Goal: Information Seeking & Learning: Learn about a topic

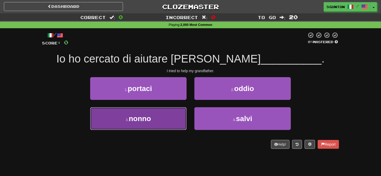
click at [151, 125] on button "3 . nonno" at bounding box center [138, 118] width 97 height 23
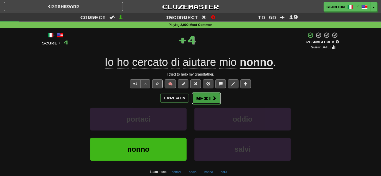
click at [199, 96] on button "Next" at bounding box center [206, 98] width 29 height 12
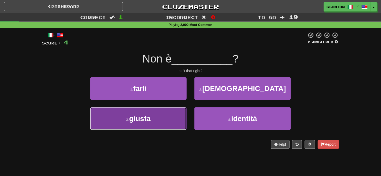
click at [176, 115] on button "3 . giusta" at bounding box center [138, 118] width 97 height 23
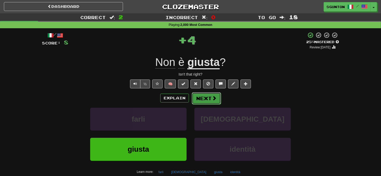
click at [199, 99] on button "Next" at bounding box center [206, 98] width 29 height 12
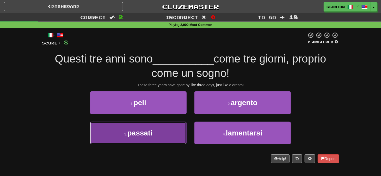
click at [176, 126] on button "3 . passati" at bounding box center [138, 132] width 97 height 23
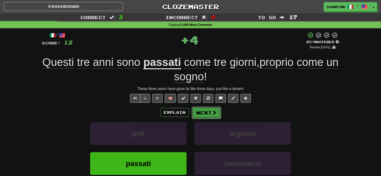
click at [193, 112] on button "Next" at bounding box center [206, 112] width 29 height 12
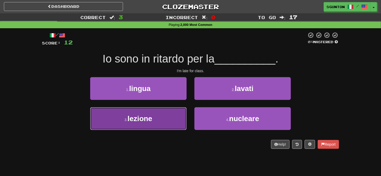
click at [178, 117] on button "3 . lezione" at bounding box center [138, 118] width 97 height 23
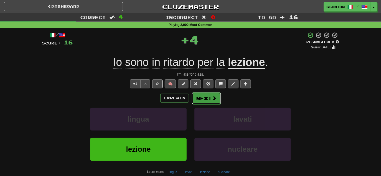
click at [200, 99] on button "Next" at bounding box center [206, 98] width 29 height 12
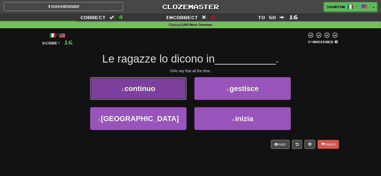
click at [166, 86] on button "1 . continuo" at bounding box center [138, 88] width 97 height 23
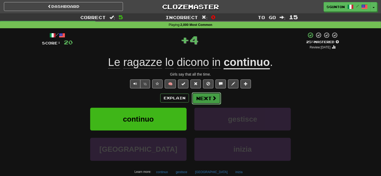
click at [200, 99] on button "Next" at bounding box center [206, 98] width 29 height 12
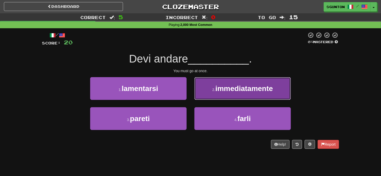
click at [198, 93] on button "2 . immediatamente" at bounding box center [243, 88] width 97 height 23
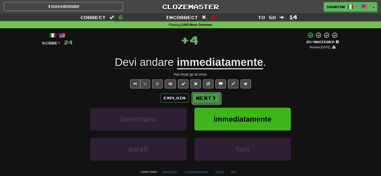
click at [198, 93] on button "Next" at bounding box center [206, 98] width 29 height 12
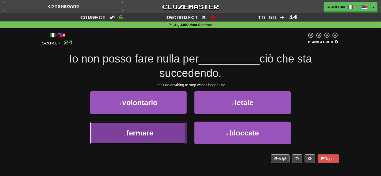
click at [177, 138] on button "3 . fermare" at bounding box center [138, 132] width 97 height 23
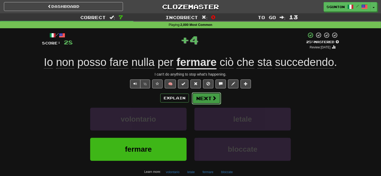
click at [212, 99] on span at bounding box center [214, 97] width 5 height 5
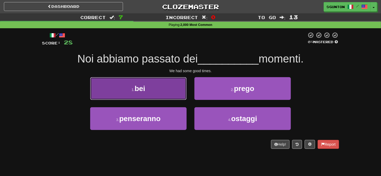
click at [170, 86] on button "1 . bei" at bounding box center [138, 88] width 97 height 23
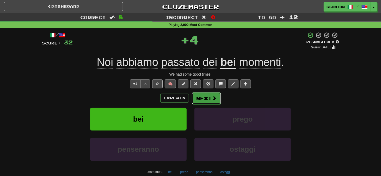
click at [207, 95] on button "Next" at bounding box center [206, 98] width 29 height 12
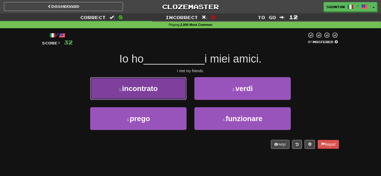
click at [182, 96] on button "1 . incontrato" at bounding box center [138, 88] width 97 height 23
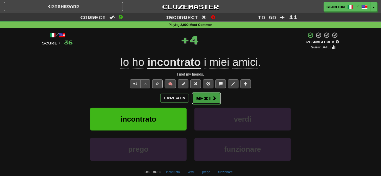
click at [195, 96] on button "Next" at bounding box center [206, 98] width 29 height 12
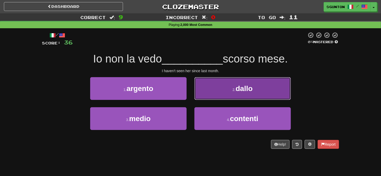
click at [203, 96] on button "2 . dallo" at bounding box center [243, 88] width 97 height 23
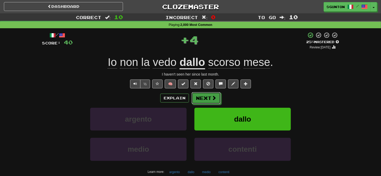
click at [203, 96] on button "Next" at bounding box center [206, 98] width 29 height 12
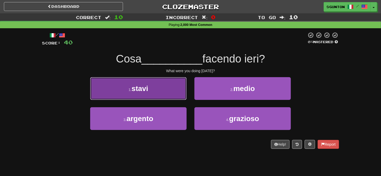
click at [164, 88] on button "1 . stavi" at bounding box center [138, 88] width 97 height 23
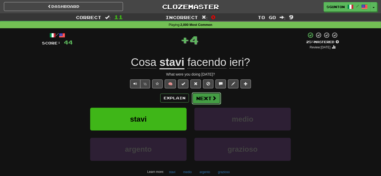
click at [197, 98] on button "Next" at bounding box center [206, 98] width 29 height 12
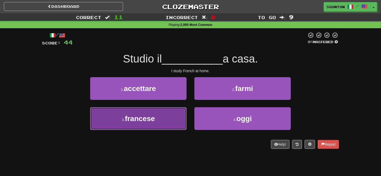
click at [171, 116] on button "3 . francese" at bounding box center [138, 118] width 97 height 23
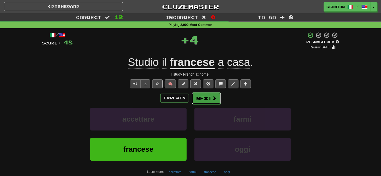
click at [201, 99] on button "Next" at bounding box center [206, 98] width 29 height 12
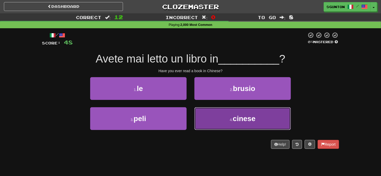
click at [200, 114] on button "4 . cinese" at bounding box center [243, 118] width 97 height 23
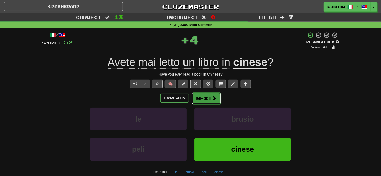
click at [197, 99] on button "Next" at bounding box center [206, 98] width 29 height 12
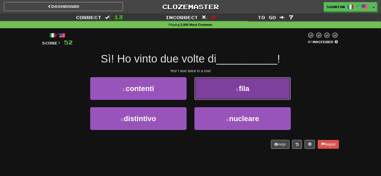
click at [199, 95] on button "2 . fila" at bounding box center [243, 88] width 97 height 23
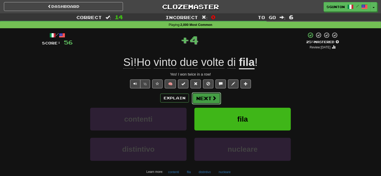
click at [199, 97] on button "Next" at bounding box center [206, 98] width 29 height 12
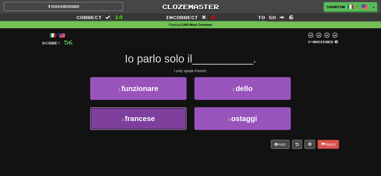
click at [183, 116] on button "3 . francese" at bounding box center [138, 118] width 97 height 23
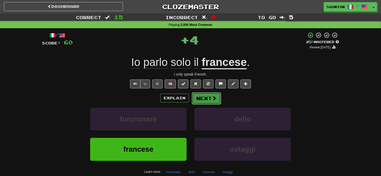
click at [199, 92] on button "Next" at bounding box center [206, 98] width 29 height 12
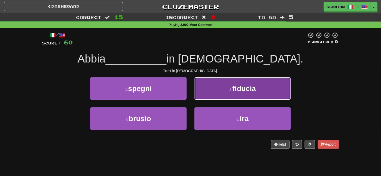
click at [203, 96] on button "2 . fiducia" at bounding box center [243, 88] width 97 height 23
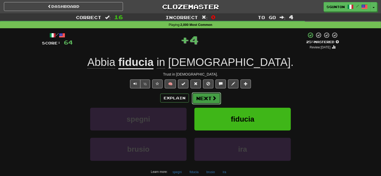
click at [201, 98] on button "Next" at bounding box center [206, 98] width 29 height 12
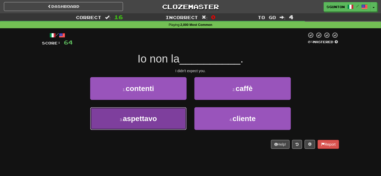
click at [179, 113] on button "3 . aspettavo" at bounding box center [138, 118] width 97 height 23
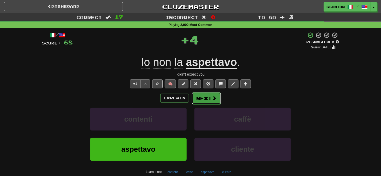
click at [196, 96] on button "Next" at bounding box center [206, 98] width 29 height 12
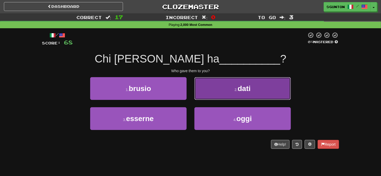
click at [201, 95] on button "2 . dati" at bounding box center [243, 88] width 97 height 23
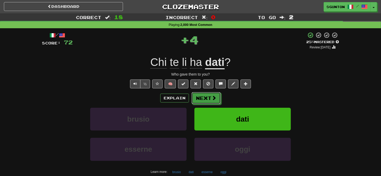
click at [201, 95] on button "Next" at bounding box center [206, 98] width 29 height 12
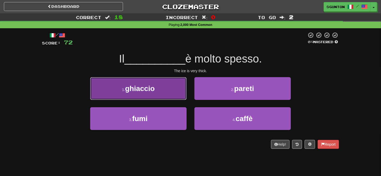
click at [182, 93] on button "1 . ghiaccio" at bounding box center [138, 88] width 97 height 23
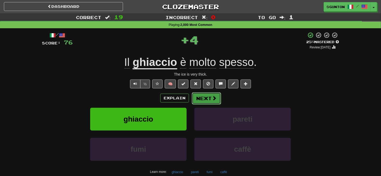
click at [203, 96] on button "Next" at bounding box center [206, 98] width 29 height 12
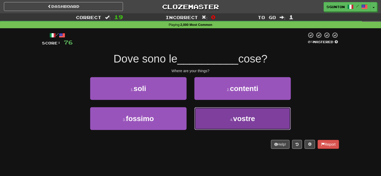
click at [198, 112] on button "4 . vostre" at bounding box center [243, 118] width 97 height 23
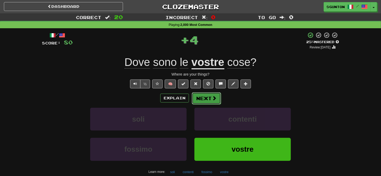
click at [198, 96] on button "Next" at bounding box center [206, 98] width 29 height 12
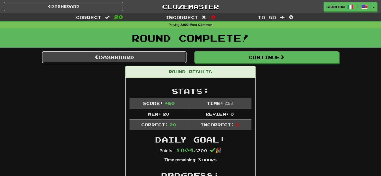
click at [95, 59] on span at bounding box center [96, 57] width 5 height 5
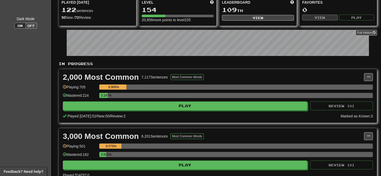
scroll to position [52, 0]
